Goal: Task Accomplishment & Management: Complete application form

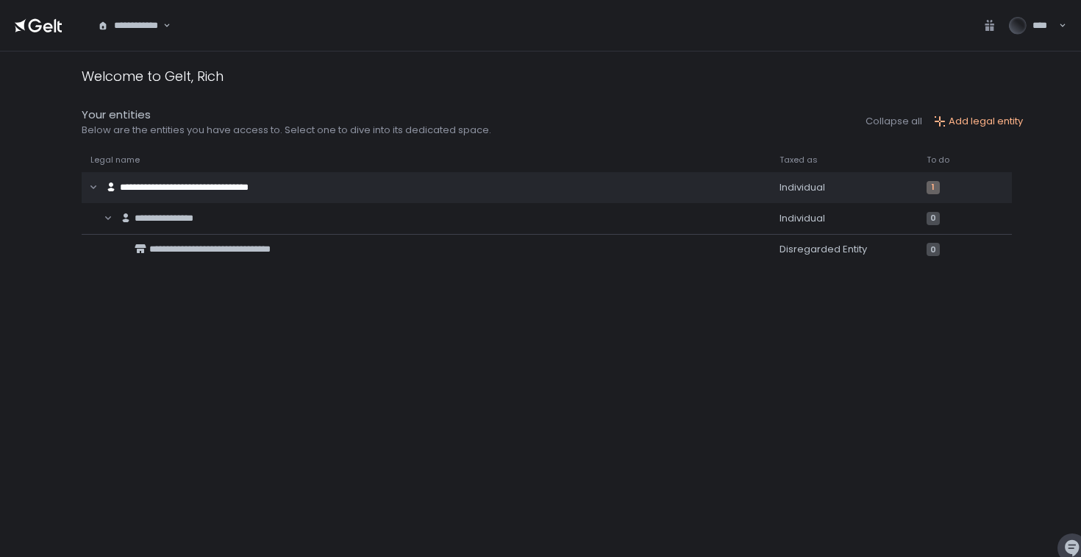
click at [33, 25] on icon at bounding box center [38, 25] width 47 height 21
click at [46, 31] on icon at bounding box center [48, 27] width 10 height 10
click at [1041, 27] on span "****" at bounding box center [1043, 25] width 20 height 13
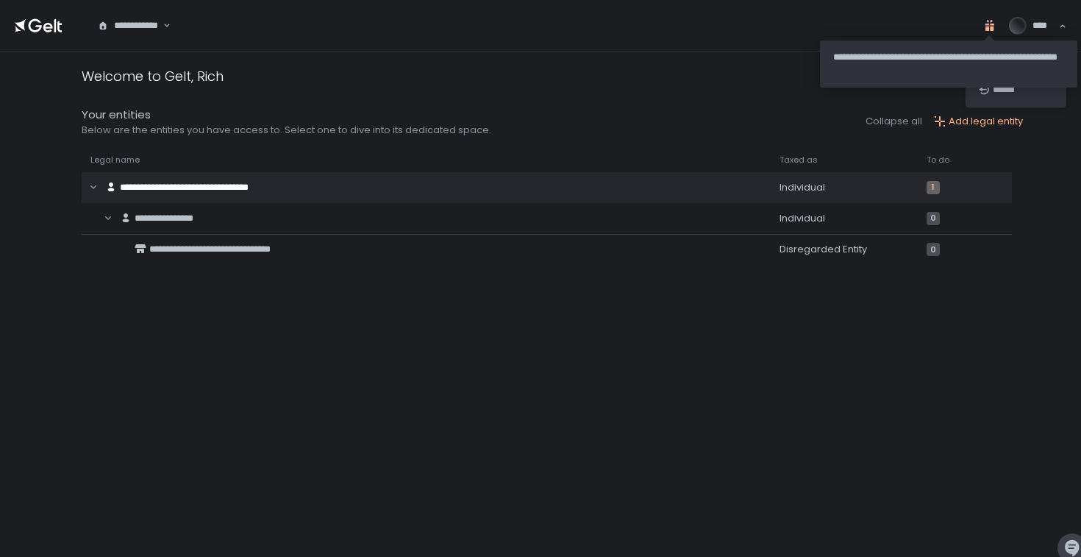
click at [995, 29] on icon at bounding box center [989, 25] width 15 height 15
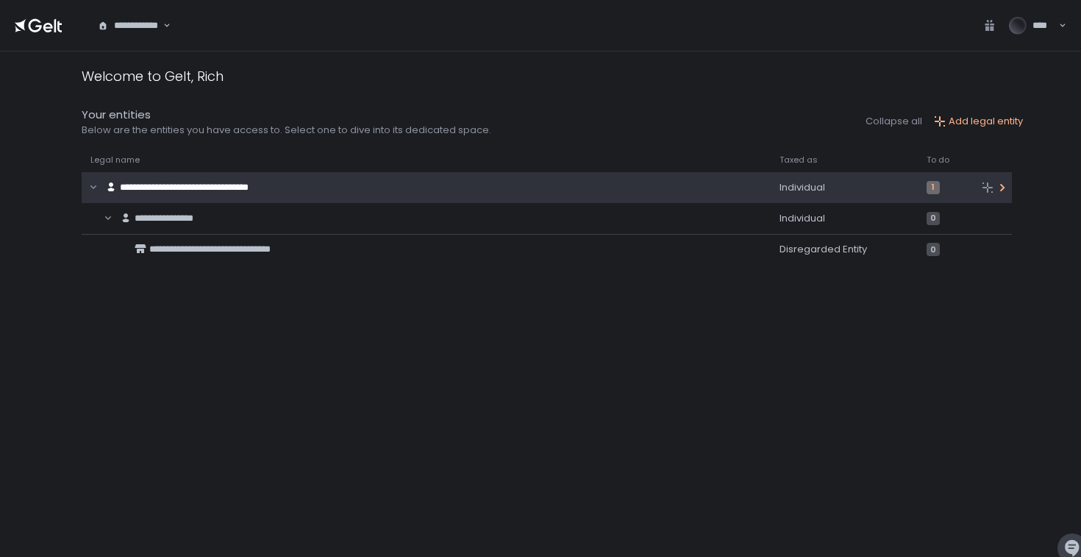
click at [159, 188] on span "**********" at bounding box center [184, 187] width 129 height 10
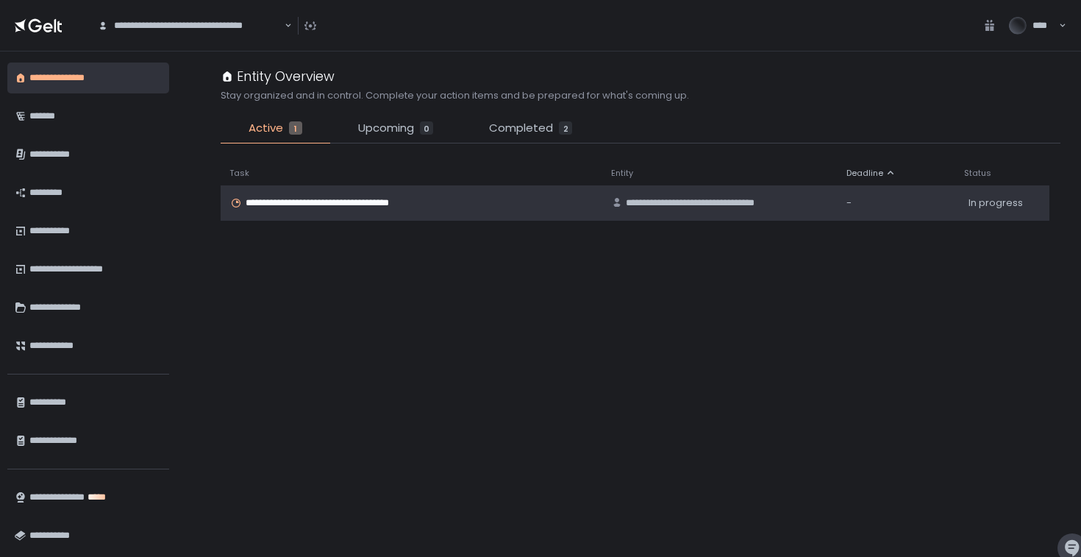
click at [377, 200] on span "**********" at bounding box center [335, 202] width 179 height 13
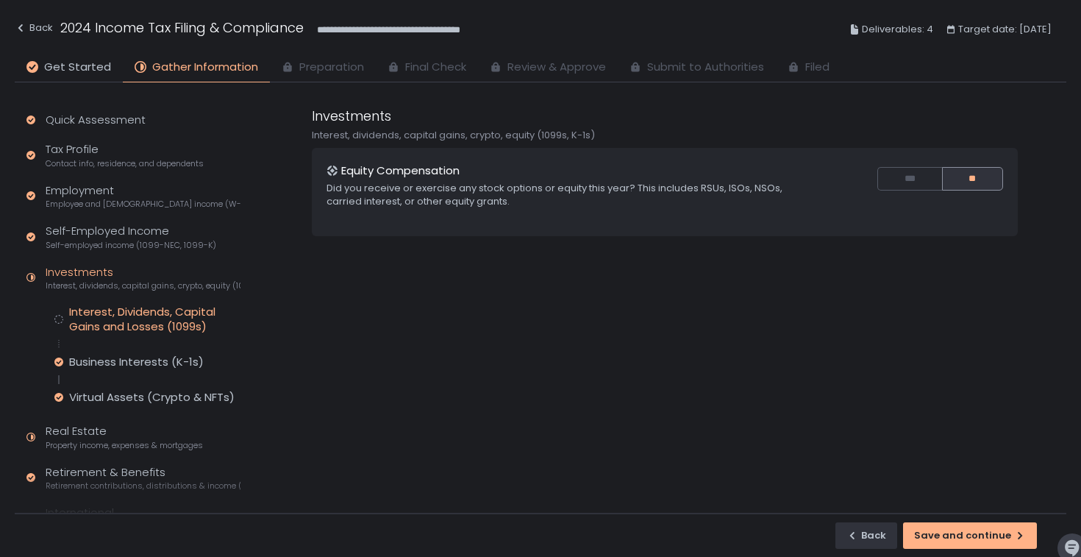
click at [122, 313] on div "Interest, Dividends, Capital Gains and Losses (1099s)" at bounding box center [154, 318] width 171 height 29
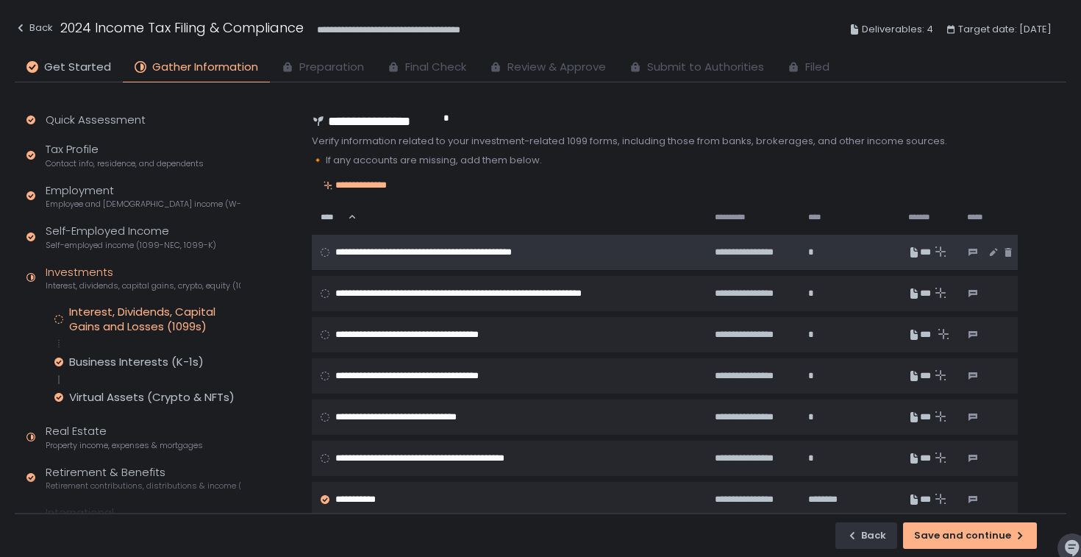
click at [387, 254] on span "**********" at bounding box center [466, 252] width 263 height 13
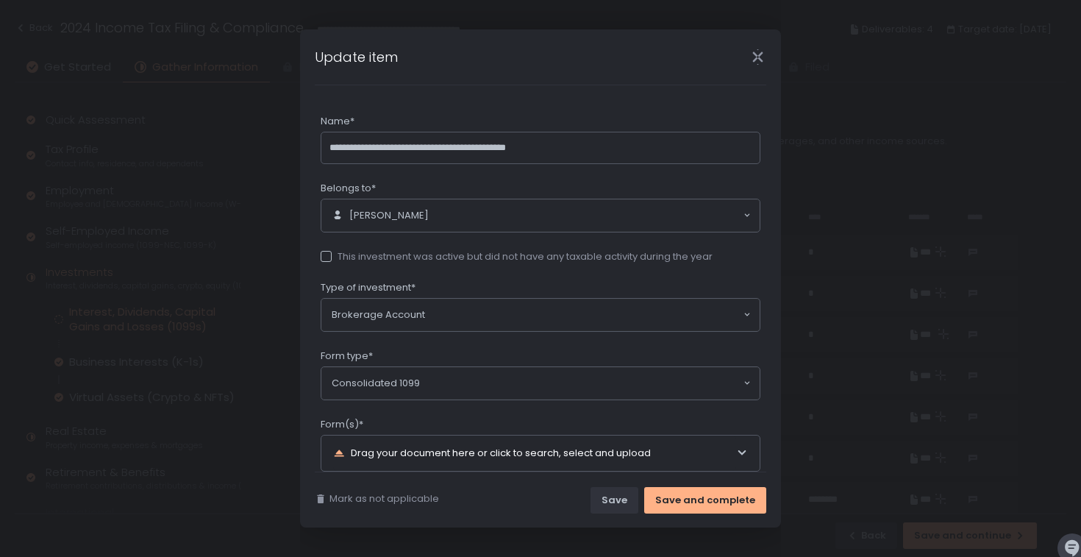
click at [757, 58] on icon "Close" at bounding box center [757, 56] width 15 height 15
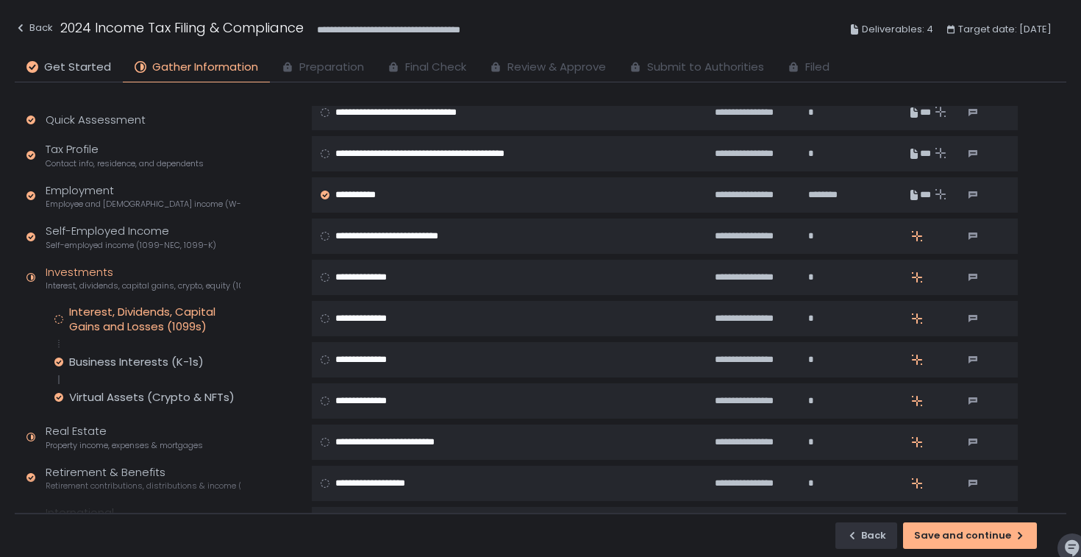
scroll to position [310, 0]
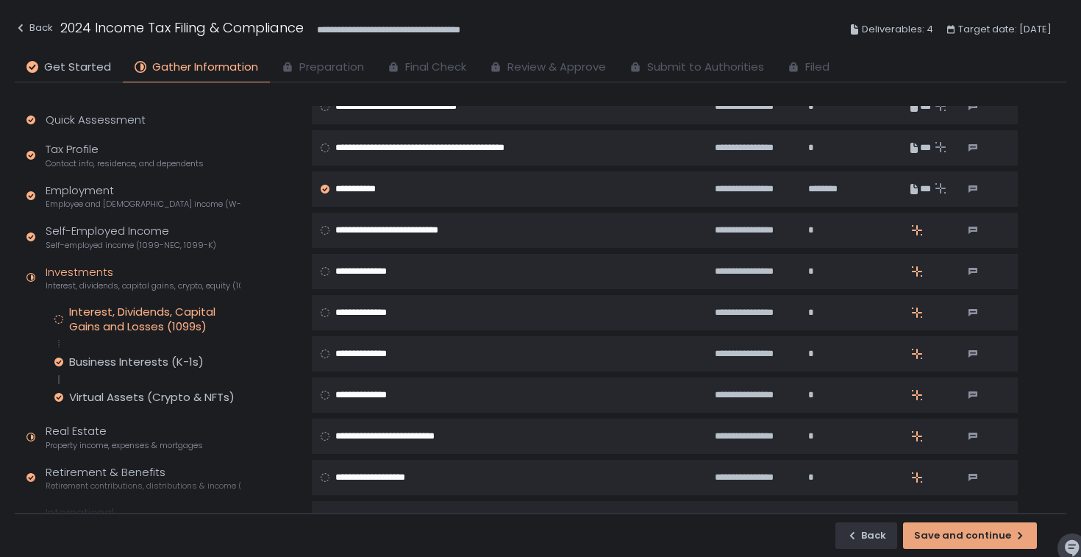
click at [972, 532] on div "Save and continue" at bounding box center [970, 535] width 112 height 13
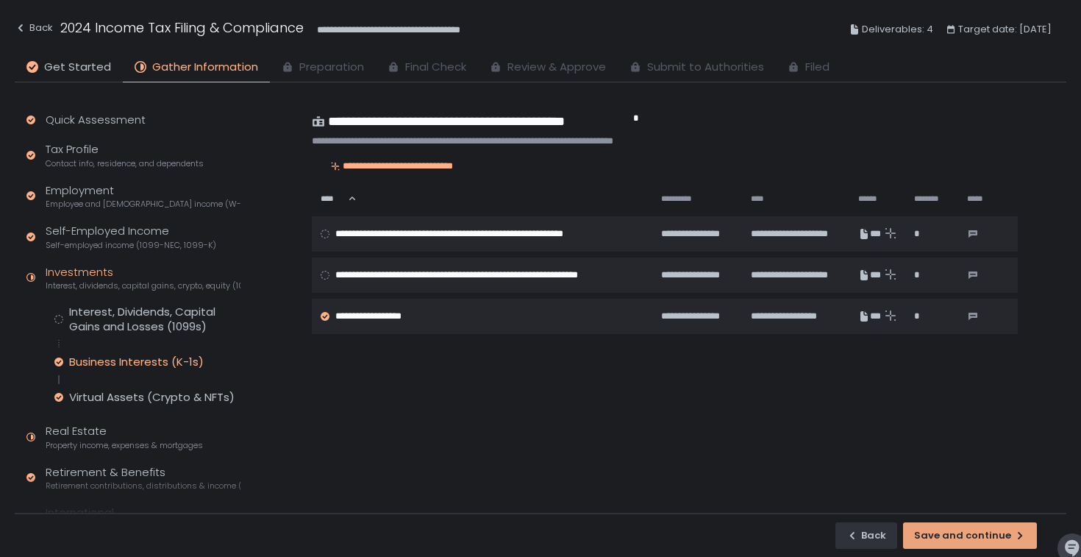
click at [972, 532] on div "Save and continue" at bounding box center [970, 535] width 112 height 13
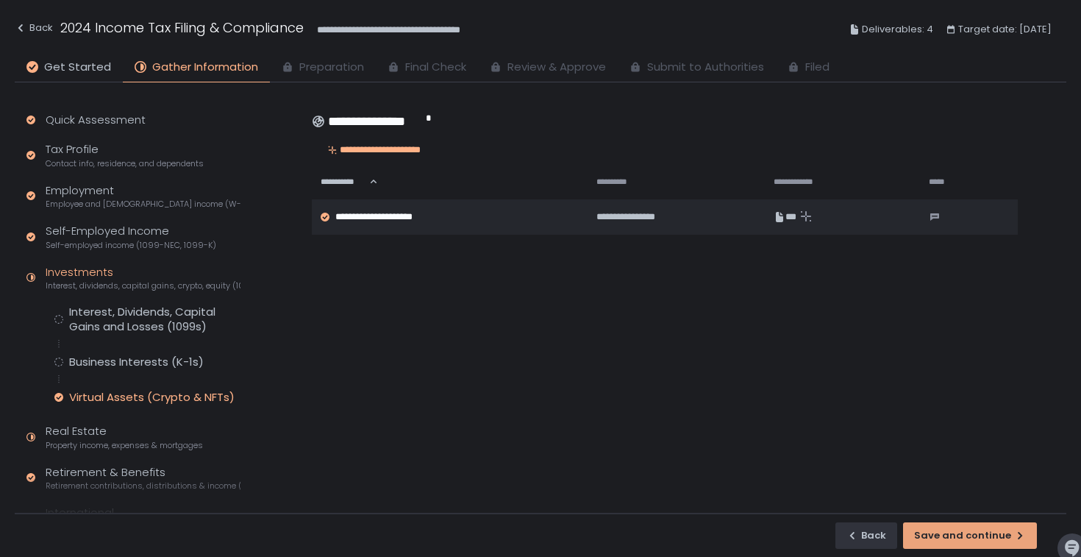
click at [972, 532] on div "Save and continue" at bounding box center [970, 535] width 112 height 13
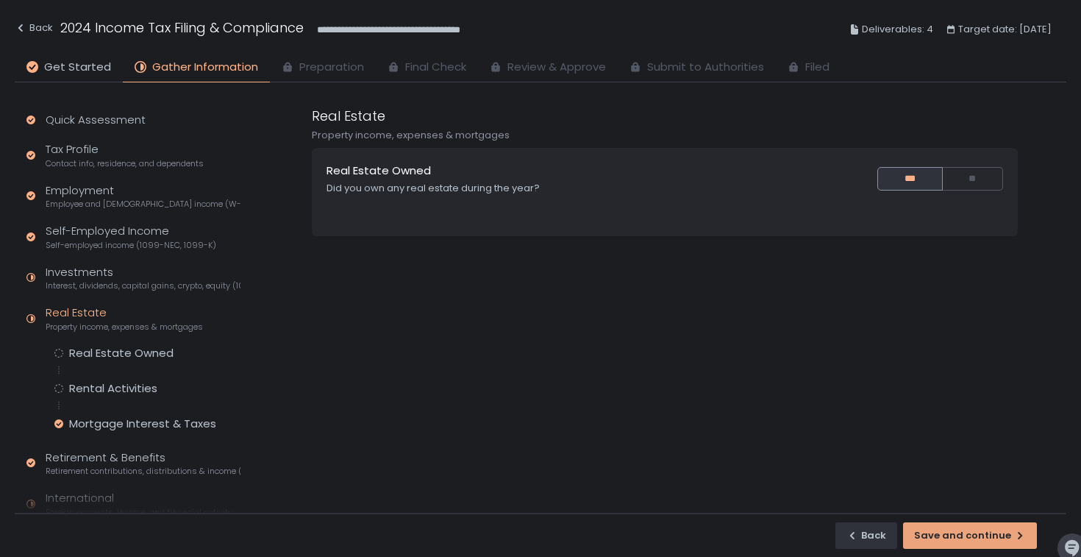
click at [972, 538] on div "Save and continue" at bounding box center [970, 535] width 112 height 13
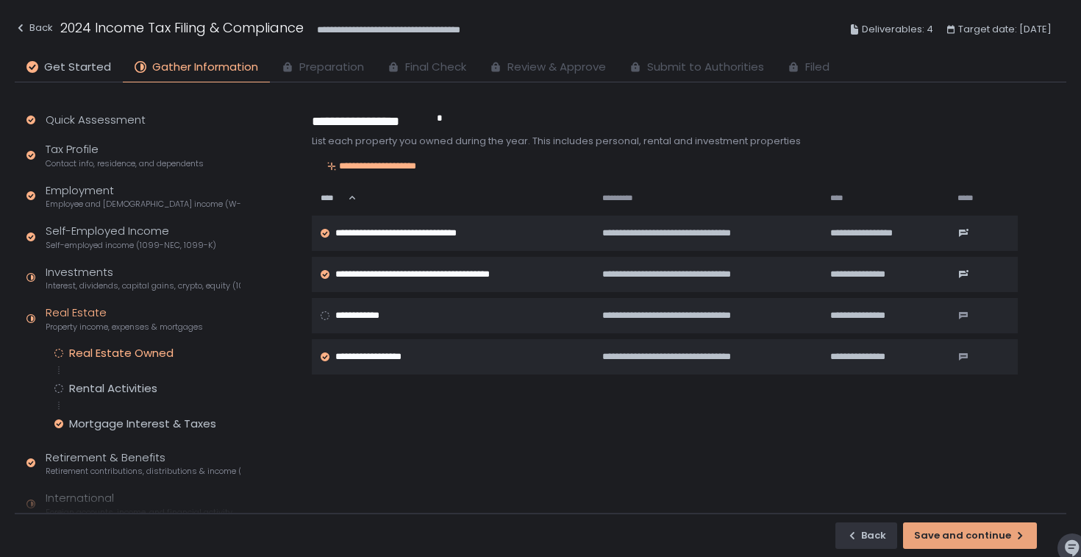
click at [972, 538] on div "Save and continue" at bounding box center [970, 535] width 112 height 13
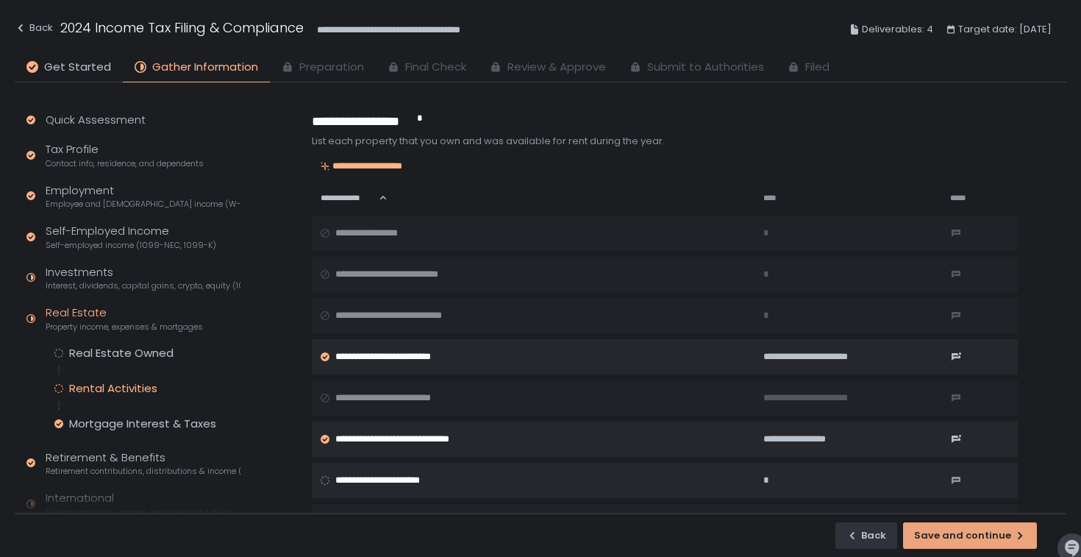
click at [973, 538] on div "Save and continue" at bounding box center [970, 535] width 112 height 13
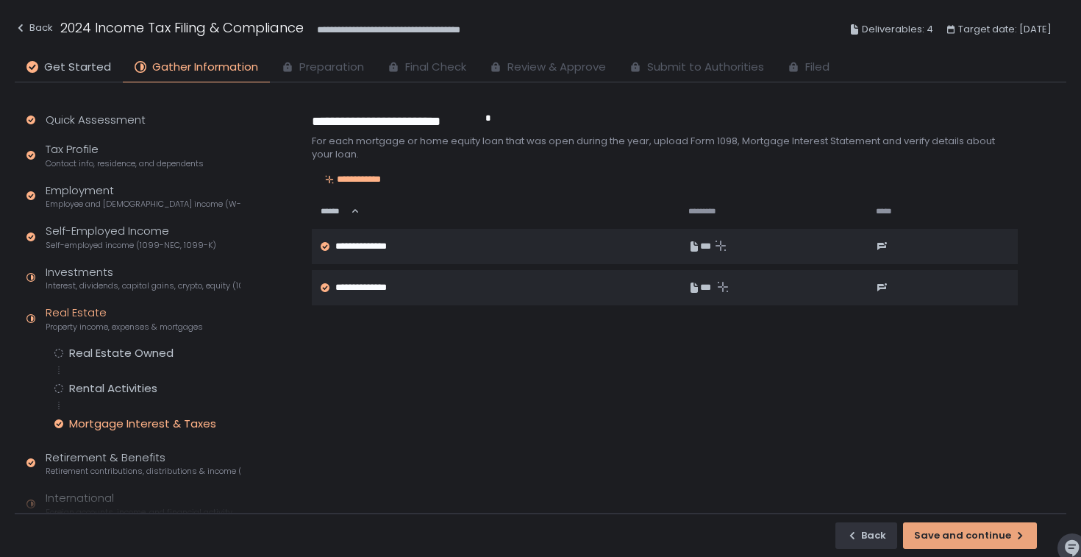
click at [973, 538] on div "Save and continue" at bounding box center [970, 535] width 112 height 13
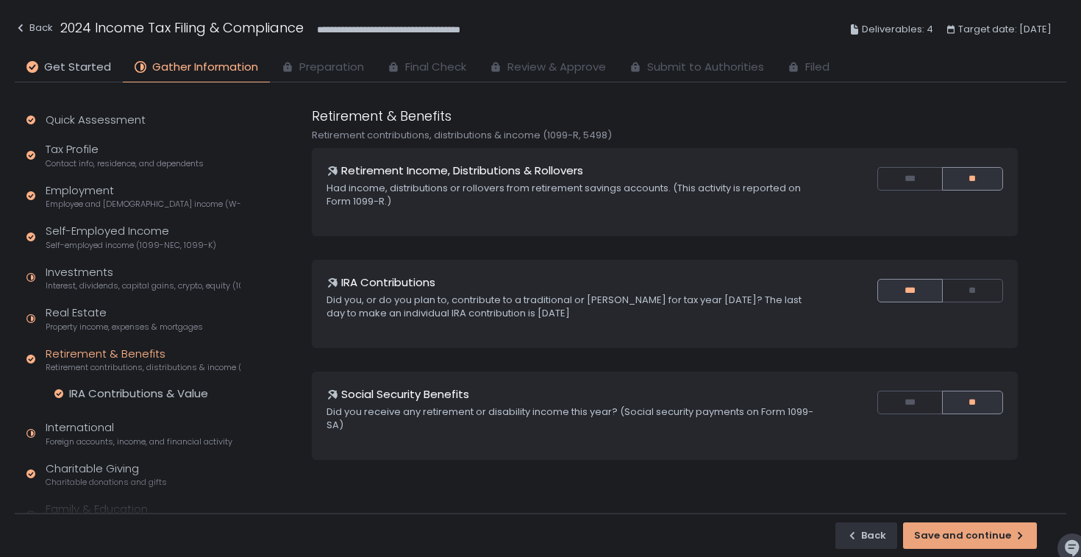
click at [973, 538] on div "Save and continue" at bounding box center [970, 535] width 112 height 13
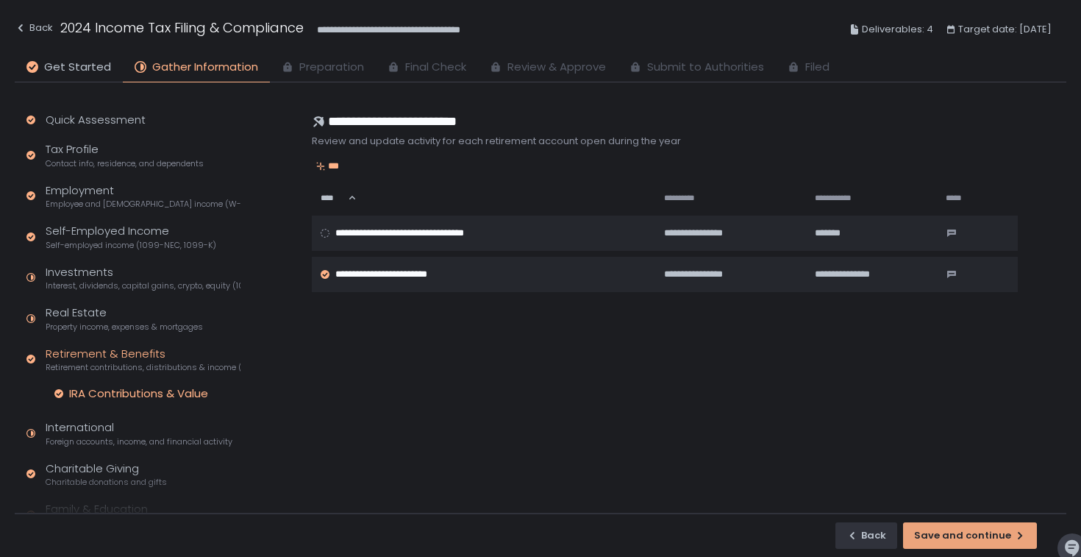
click at [973, 538] on div "Save and continue" at bounding box center [970, 535] width 112 height 13
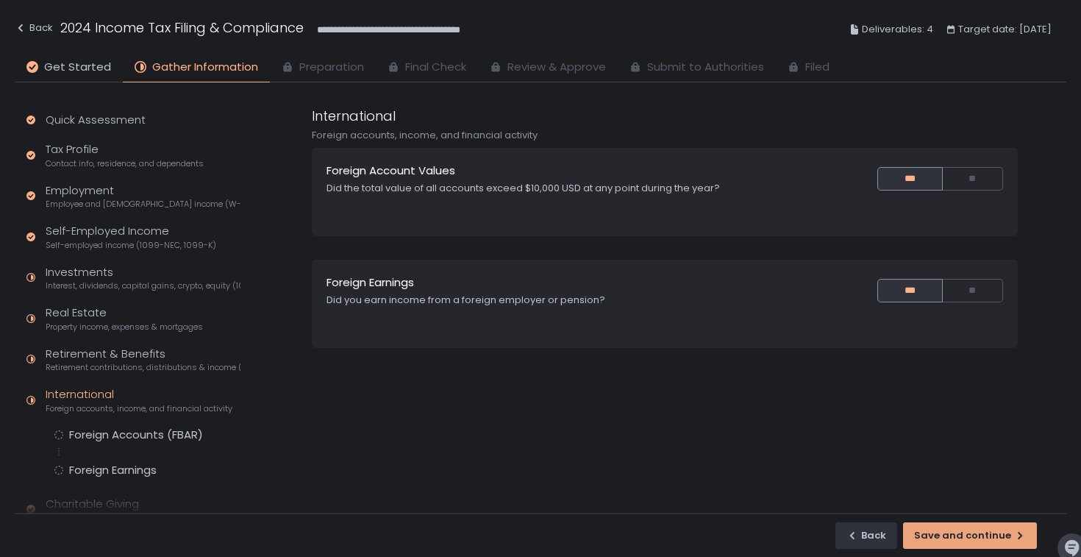
click at [973, 538] on div "Save and continue" at bounding box center [970, 535] width 112 height 13
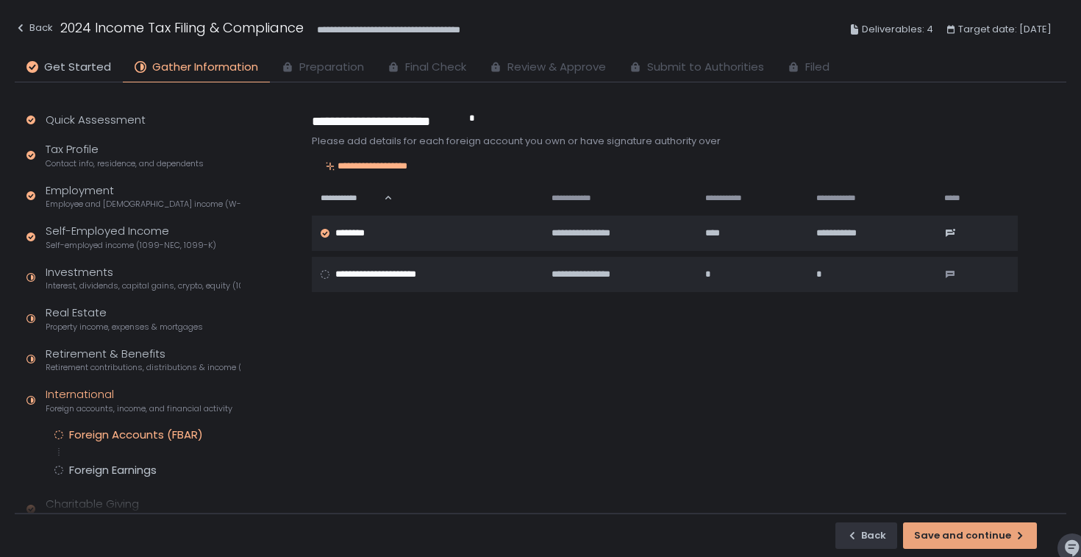
click at [973, 538] on div "Save and continue" at bounding box center [970, 535] width 112 height 13
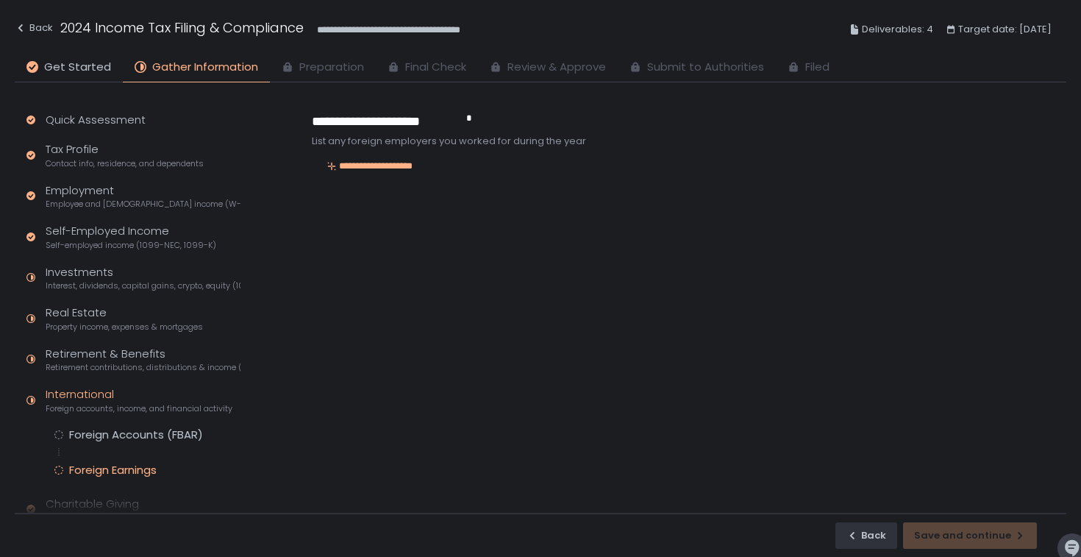
click at [973, 538] on div "Back Save and continue" at bounding box center [541, 535] width 1052 height 44
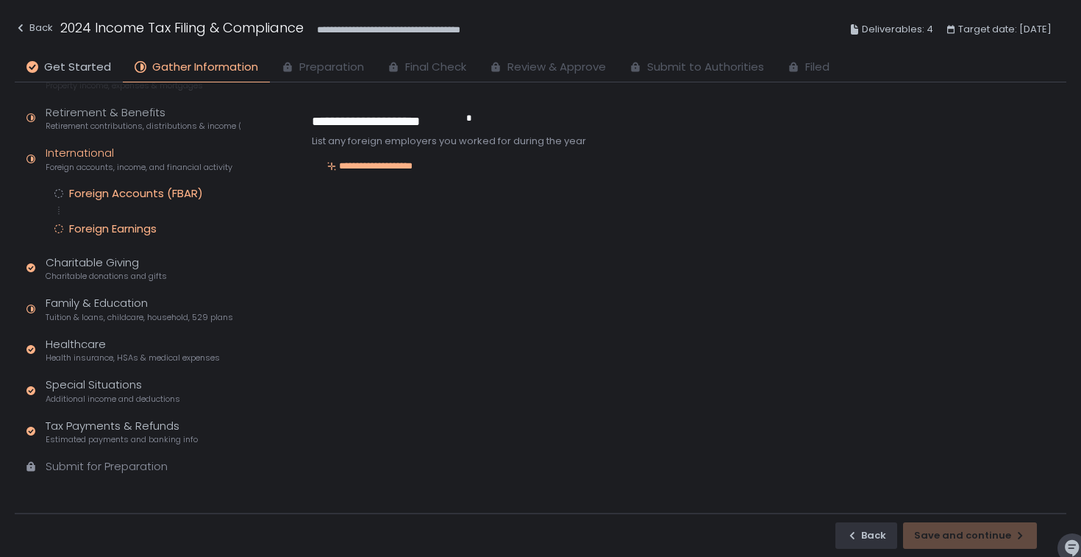
scroll to position [240, 0]
click at [120, 461] on div "Submit for Preparation" at bounding box center [107, 467] width 122 height 17
click at [93, 466] on div "Submit for Preparation" at bounding box center [107, 467] width 122 height 17
